Goal: Register for event/course

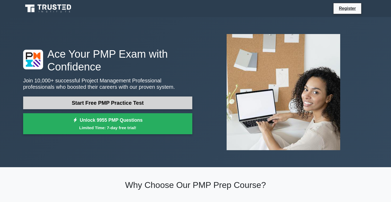
click at [127, 104] on link "Start Free PMP Practice Test" at bounding box center [107, 103] width 169 height 13
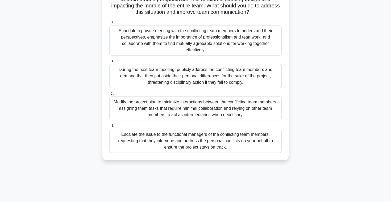
scroll to position [72, 0]
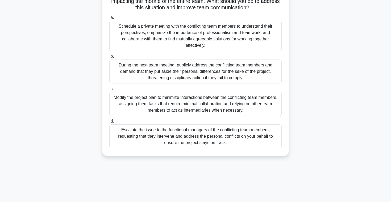
click at [189, 36] on div "Schedule a private meeting with the conflicting team members to understand thei…" at bounding box center [195, 36] width 172 height 30
click at [109, 19] on input "a. Schedule a private meeting with the conflicting team members to understand t…" at bounding box center [109, 17] width 0 height 3
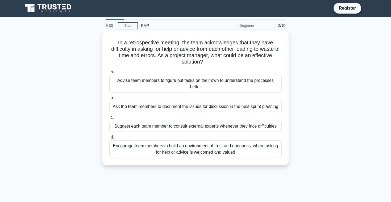
scroll to position [0, 0]
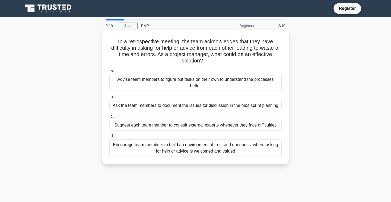
click at [188, 150] on div "Encourage team members to build an environment of trust and openness, where ask…" at bounding box center [195, 148] width 172 height 18
click at [109, 138] on input "d. Encourage team members to build an environment of trust and openness, where …" at bounding box center [109, 136] width 0 height 3
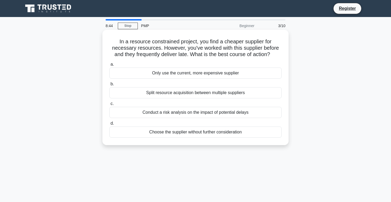
click at [182, 110] on div "Conduct a risk analysis on the impact of potential delays" at bounding box center [195, 112] width 172 height 11
click at [109, 106] on input "c. Conduct a risk analysis on the impact of potential delays" at bounding box center [109, 103] width 0 height 3
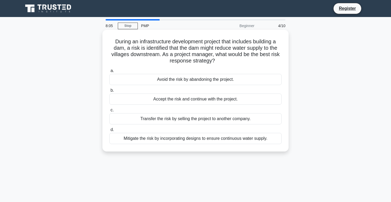
click at [200, 140] on div "Mitigate the risk by incorporating designs to ensure continuous water supply." at bounding box center [195, 138] width 172 height 11
click at [109, 132] on input "d. Mitigate the risk by incorporating designs to ensure continuous water supply." at bounding box center [109, 129] width 0 height 3
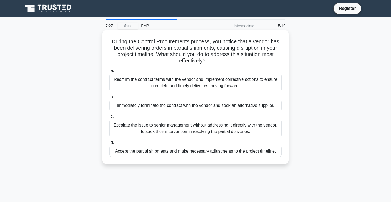
click at [222, 85] on div "Reaffirm the contract terms with the vendor and implement corrective actions to…" at bounding box center [195, 83] width 172 height 18
click at [109, 73] on input "a. Reaffirm the contract terms with the vendor and implement corrective actions…" at bounding box center [109, 70] width 0 height 3
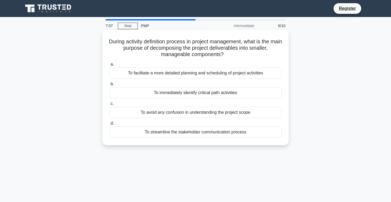
click at [223, 75] on div "To facilitate a more detailed planning and scheduling of project activities" at bounding box center [195, 73] width 172 height 11
click at [109, 66] on input "a. To facilitate a more detailed planning and scheduling of project activities" at bounding box center [109, 64] width 0 height 3
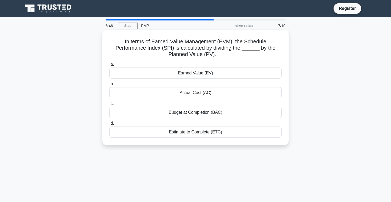
click at [229, 70] on div "Earned Value (EV)" at bounding box center [195, 73] width 172 height 11
click at [109, 66] on input "a. Earned Value (EV)" at bounding box center [109, 64] width 0 height 3
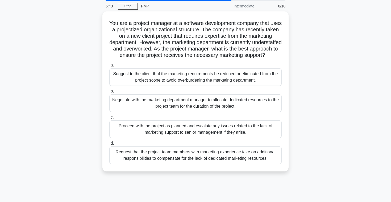
scroll to position [18, 0]
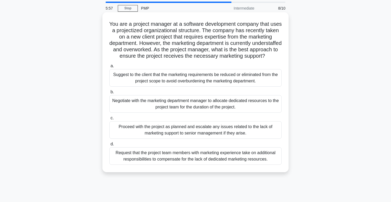
click at [233, 112] on div "Negotiate with the marketing department manager to allocate dedicated resources…" at bounding box center [195, 104] width 172 height 18
click at [109, 94] on input "b. Negotiate with the marketing department manager to allocate dedicated resour…" at bounding box center [109, 91] width 0 height 3
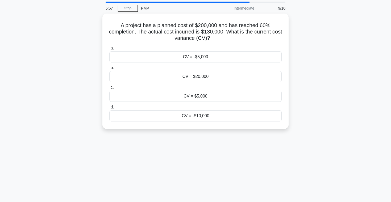
scroll to position [0, 0]
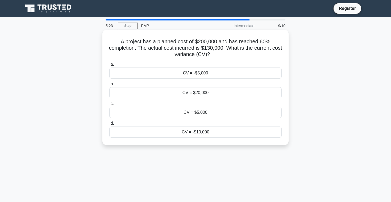
drag, startPoint x: 217, startPoint y: 58, endPoint x: 120, endPoint y: 43, distance: 98.2
click at [120, 43] on h5 "A project has a planned cost of $200,000 and has reached 60% completion. The ac…" at bounding box center [195, 48] width 173 height 20
copy h5 "A project has a planned cost of $200,000 and has reached 60% completion. The ac…"
click at [204, 137] on div "CV = -$10,000" at bounding box center [195, 132] width 172 height 11
click at [109, 125] on input "d. CV = -$10,000" at bounding box center [109, 123] width 0 height 3
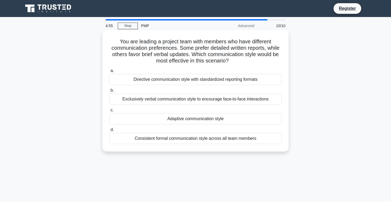
click at [248, 80] on div "Directive communication style with standardized reporting formats" at bounding box center [195, 79] width 172 height 11
click at [109, 73] on input "a. Directive communication style with standardized reporting formats" at bounding box center [109, 70] width 0 height 3
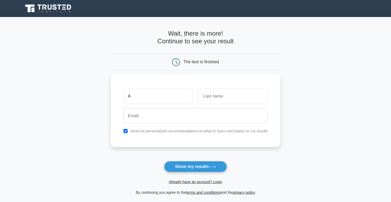
type input "Anu"
click at [217, 97] on input "text" at bounding box center [233, 96] width 69 height 15
type input "[GEOGRAPHIC_DATA]"
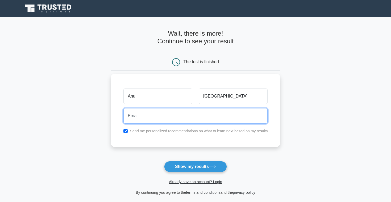
click at [210, 117] on input "email" at bounding box center [195, 115] width 144 height 15
type input "[EMAIL_ADDRESS][DOMAIN_NAME]"
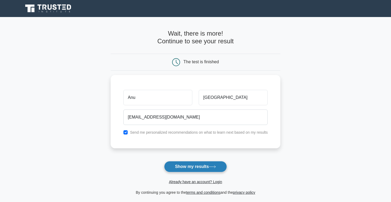
click at [192, 165] on button "Show my results" at bounding box center [195, 166] width 63 height 11
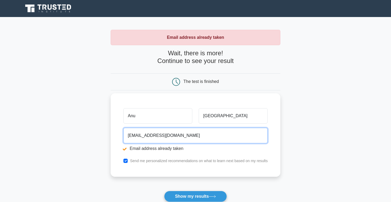
click at [182, 135] on input "anuch8812@gmail.com" at bounding box center [195, 135] width 144 height 15
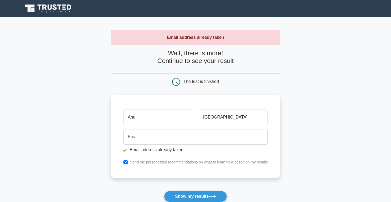
click at [130, 187] on form "Wait, there is more! Continue to see your result The test is finished Anu" at bounding box center [196, 137] width 170 height 176
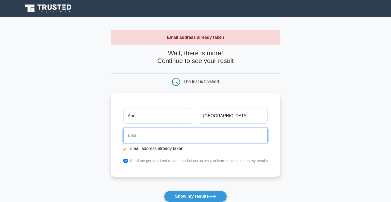
click at [143, 139] on input "email" at bounding box center [195, 135] width 144 height 15
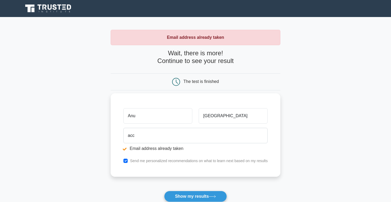
click at [172, 170] on div "Anu Chuluunbat acc Email address already taken Send me personalized recommendat…" at bounding box center [196, 134] width 170 height 83
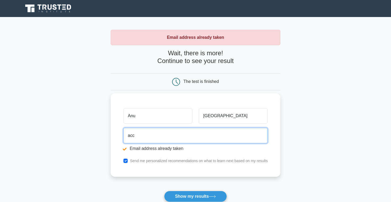
click at [163, 140] on input "acc" at bounding box center [195, 135] width 144 height 15
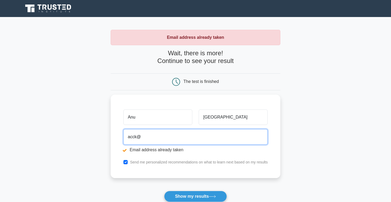
type input "acck@"
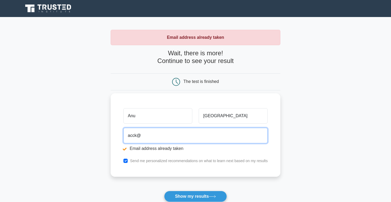
click at [173, 133] on input "acck@" at bounding box center [195, 135] width 144 height 15
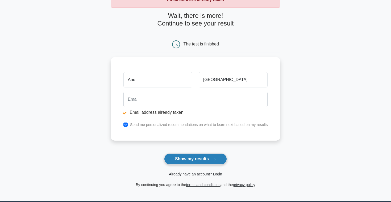
click at [204, 157] on button "Show my results" at bounding box center [195, 158] width 63 height 11
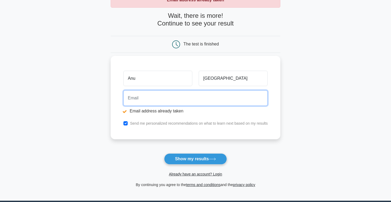
click at [181, 98] on input "email" at bounding box center [195, 97] width 144 height 15
type input "anuch8812@gmail.com"
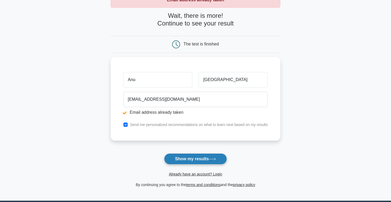
click at [186, 158] on button "Show my results" at bounding box center [195, 158] width 63 height 11
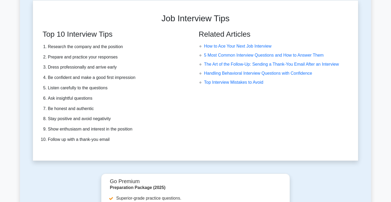
scroll to position [1613, 0]
